Goal: Task Accomplishment & Management: Use online tool/utility

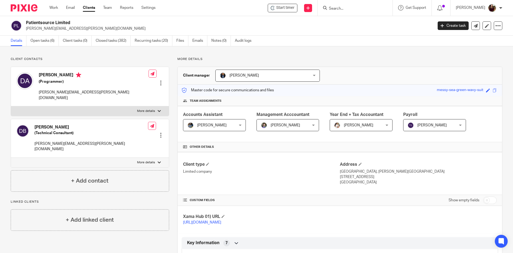
drag, startPoint x: 357, startPoint y: 9, endPoint x: 354, endPoint y: 11, distance: 4.1
click at [356, 10] on input "Search" at bounding box center [353, 8] width 48 height 5
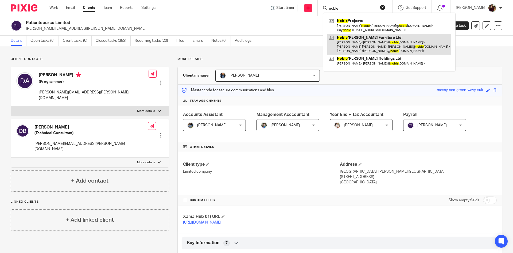
type input "noble"
click at [354, 37] on link at bounding box center [389, 44] width 124 height 21
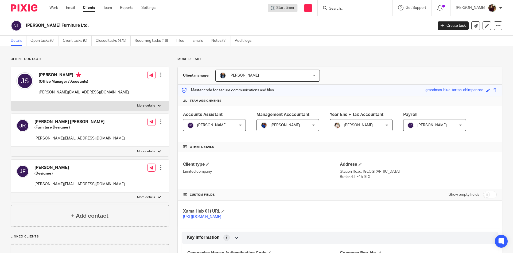
click at [292, 6] on span "Start timer" at bounding box center [285, 8] width 18 height 6
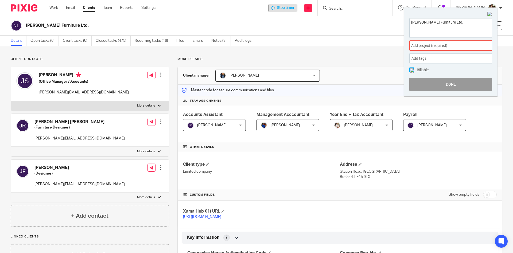
click at [466, 48] on span "Add project (required) :" at bounding box center [444, 46] width 67 height 6
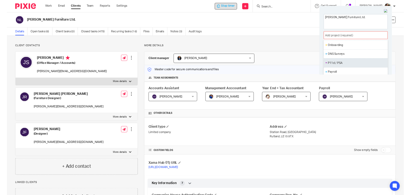
scroll to position [187, 0]
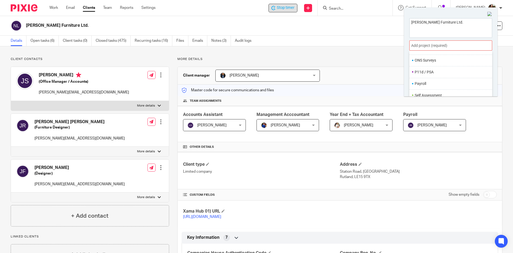
drag, startPoint x: 422, startPoint y: 82, endPoint x: 445, endPoint y: 86, distance: 23.3
click at [422, 83] on li "Payroll" at bounding box center [450, 84] width 70 height 6
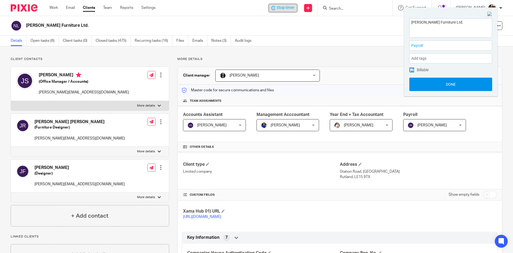
click at [454, 86] on button "Done" at bounding box center [451, 84] width 83 height 13
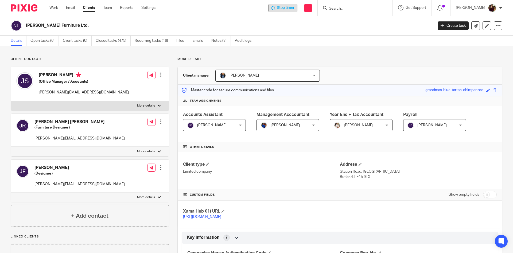
click at [293, 6] on span "Stop timer" at bounding box center [286, 8] width 18 height 6
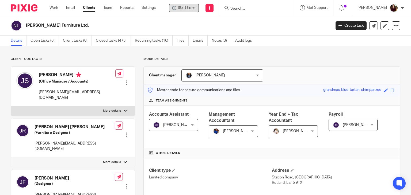
click at [193, 7] on span "Start timer" at bounding box center [187, 8] width 18 height 6
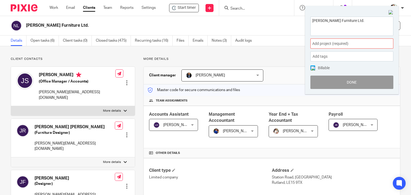
click at [347, 43] on span "Add project (required) :" at bounding box center [345, 44] width 67 height 6
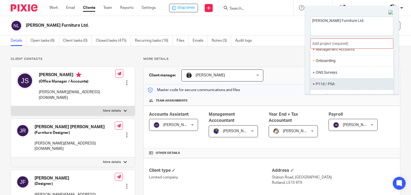
scroll to position [200, 0]
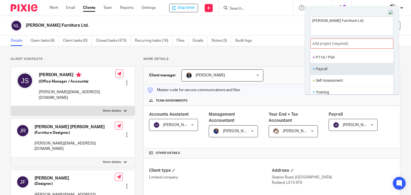
click at [327, 69] on li "Payroll" at bounding box center [350, 69] width 70 height 6
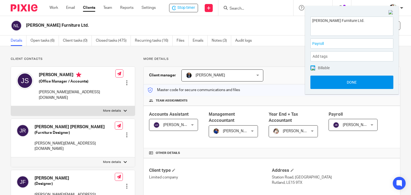
click at [342, 82] on button "Done" at bounding box center [351, 82] width 83 height 13
